Goal: Information Seeking & Learning: Learn about a topic

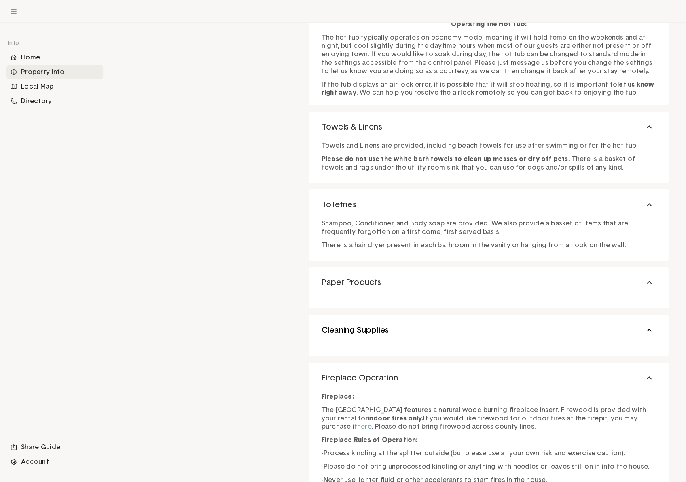
scroll to position [818, 0]
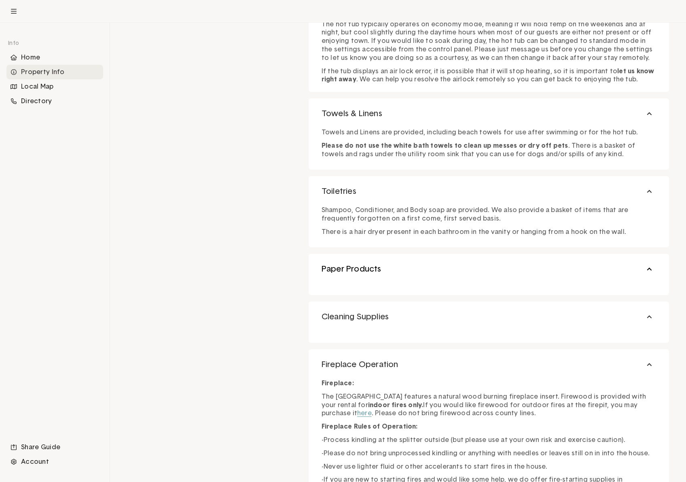
click at [648, 270] on button "Paper Products" at bounding box center [489, 269] width 360 height 31
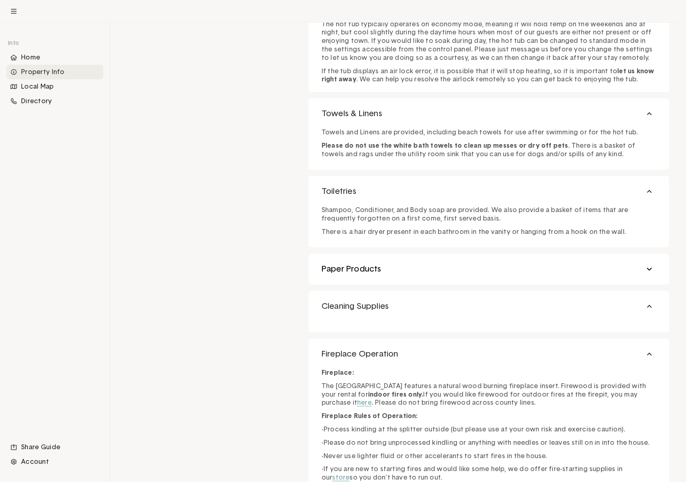
click at [649, 268] on button "Paper Products" at bounding box center [489, 269] width 360 height 31
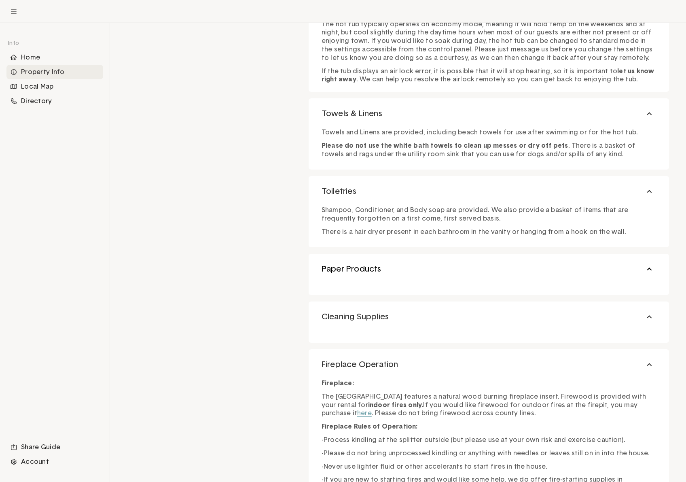
click at [649, 268] on button "Paper Products" at bounding box center [489, 269] width 360 height 31
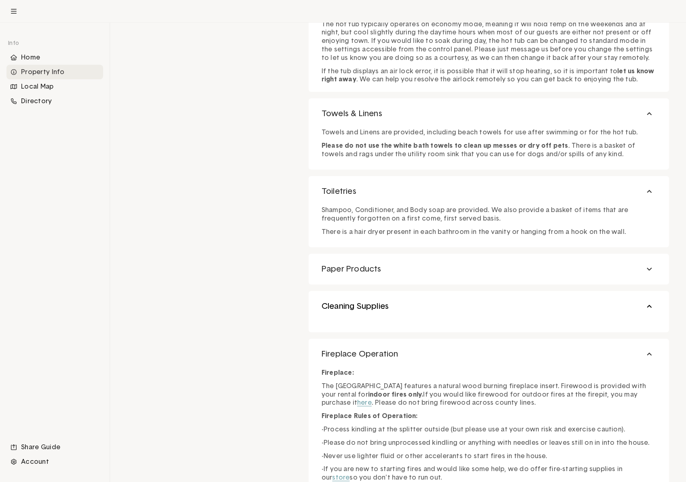
click at [647, 300] on button "Cleaning Supplies" at bounding box center [489, 306] width 360 height 31
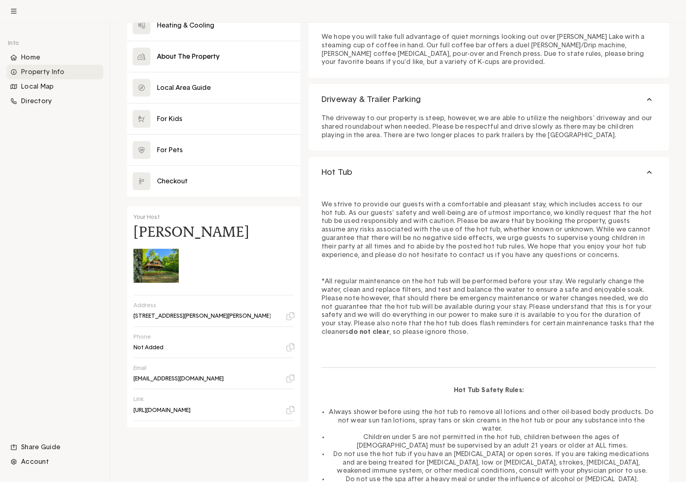
scroll to position [0, 0]
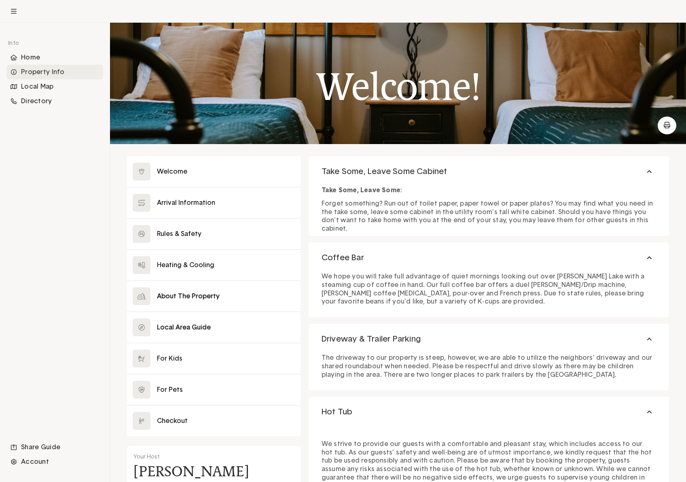
click at [207, 326] on button at bounding box center [213, 327] width 173 height 31
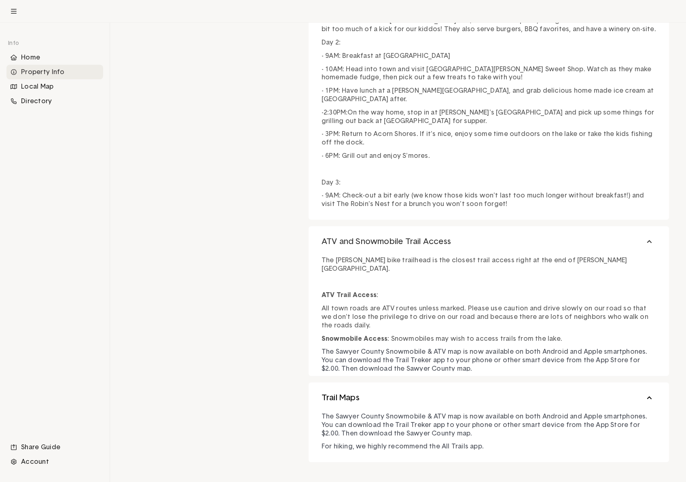
scroll to position [2301, 0]
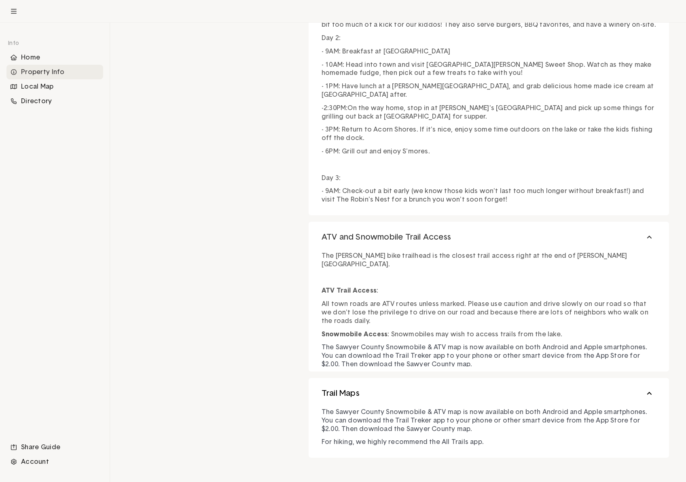
click at [643, 390] on button "Trail Maps" at bounding box center [489, 393] width 360 height 31
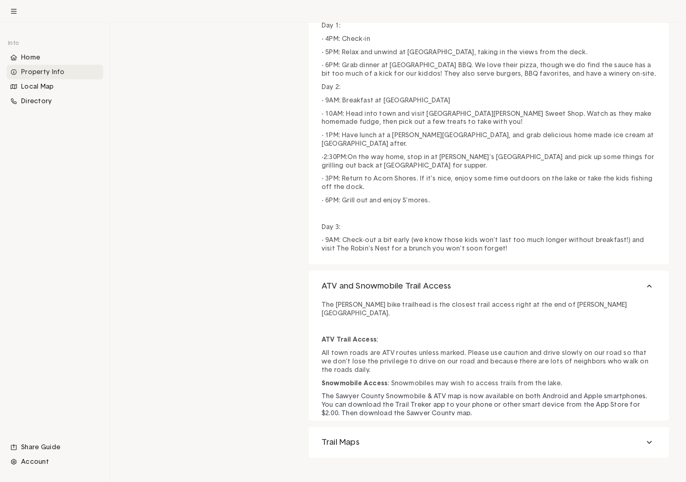
scroll to position [2252, 0]
drag, startPoint x: 650, startPoint y: 432, endPoint x: 642, endPoint y: 422, distance: 12.9
click at [650, 432] on button "Trail Maps" at bounding box center [489, 442] width 360 height 31
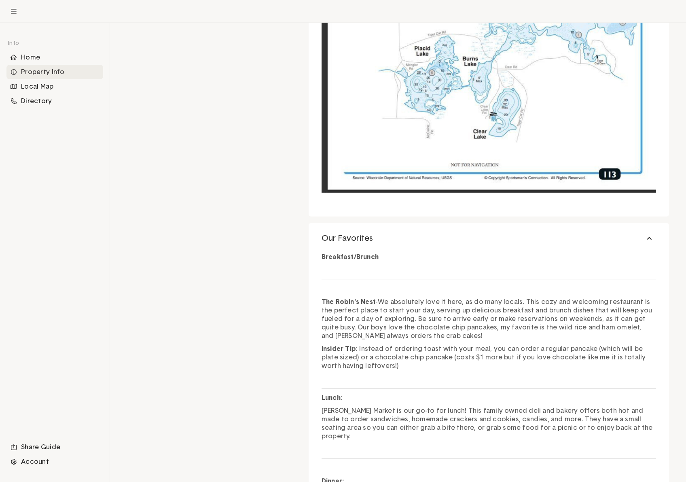
scroll to position [0, 0]
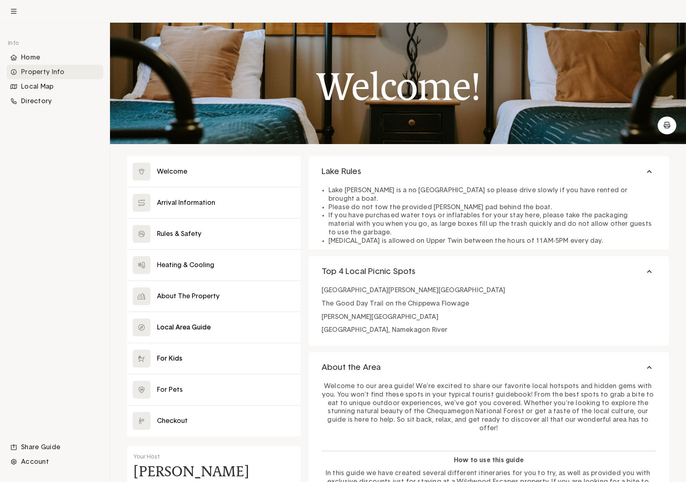
click at [174, 359] on button at bounding box center [213, 358] width 173 height 31
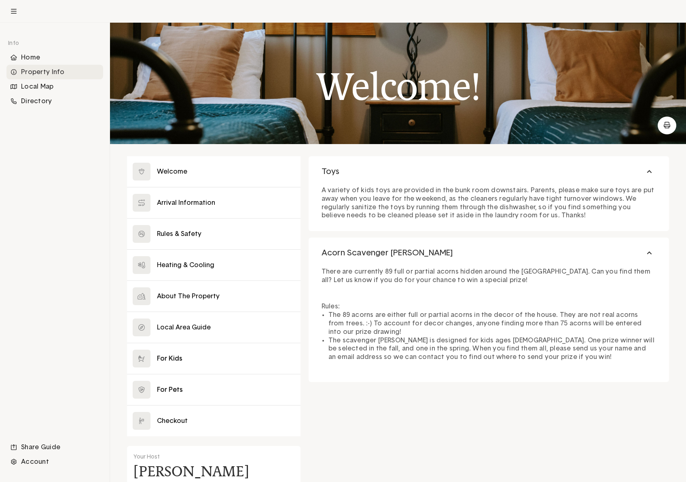
click at [171, 383] on button at bounding box center [213, 389] width 173 height 31
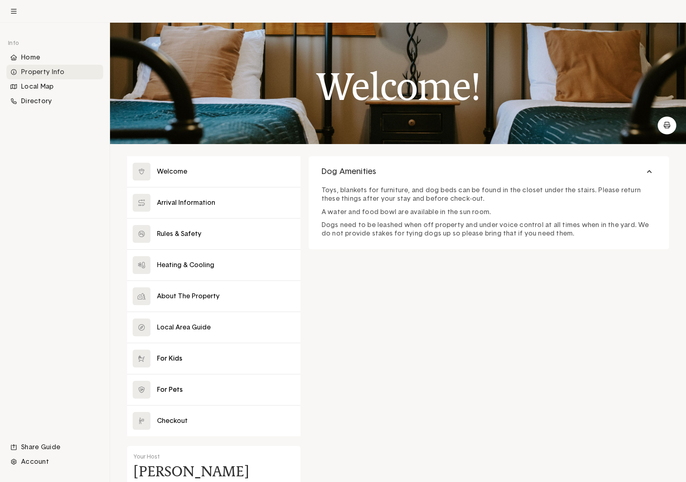
click at [173, 367] on button at bounding box center [213, 358] width 173 height 31
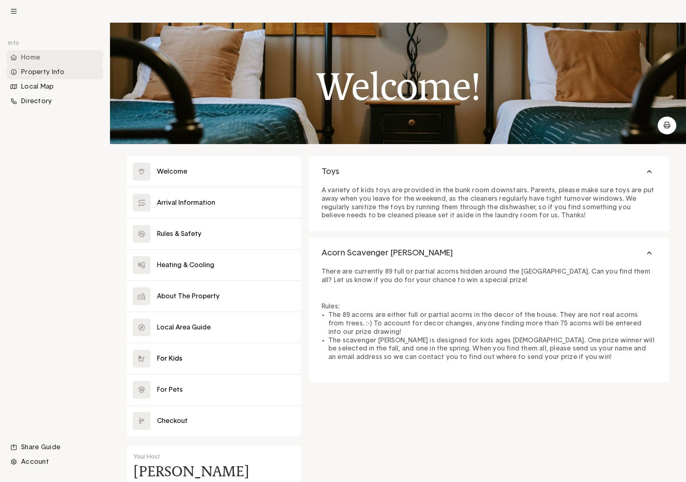
click at [171, 327] on button at bounding box center [213, 327] width 173 height 31
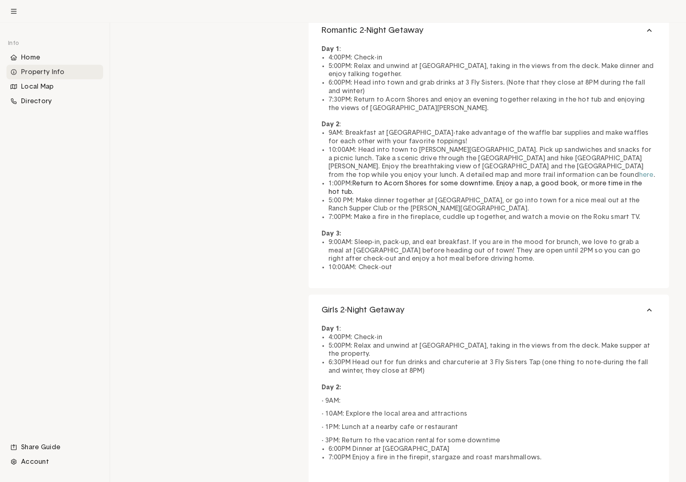
scroll to position [1689, 0]
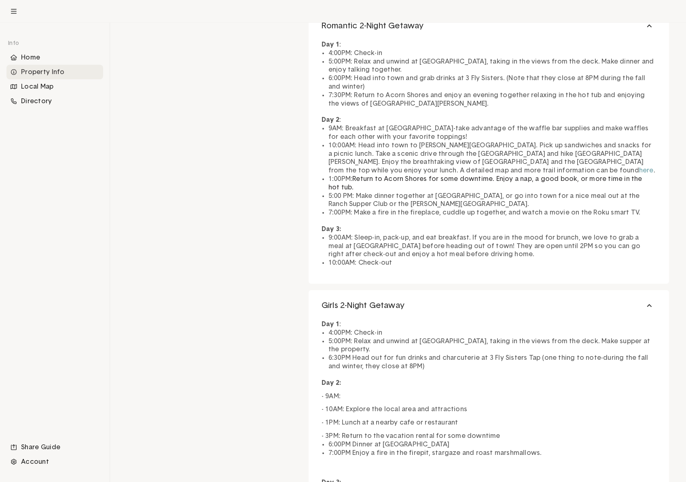
click at [639, 173] on link "here" at bounding box center [646, 170] width 15 height 6
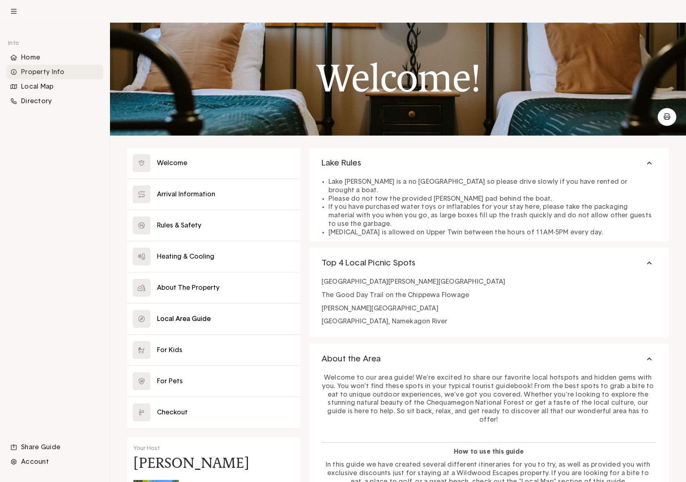
scroll to position [0, 0]
